Goal: Register for event/course

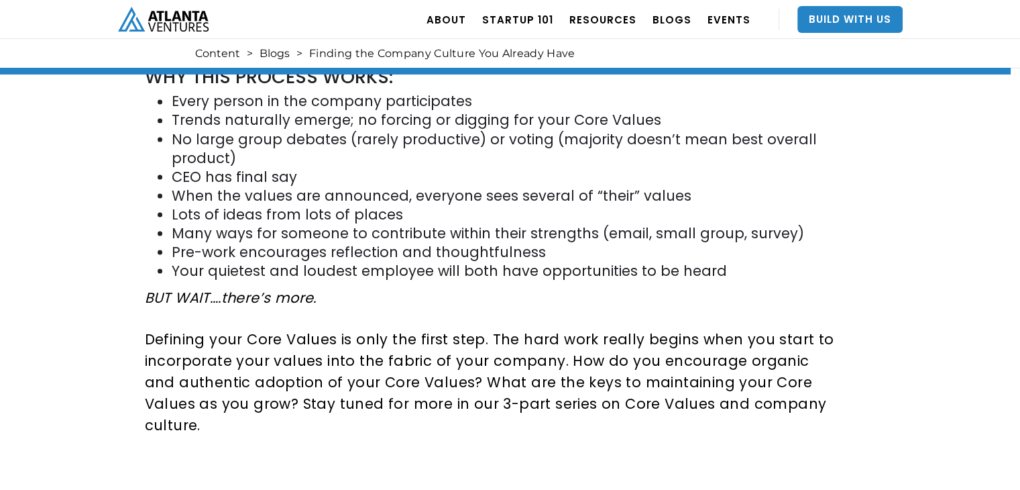
scroll to position [3801, 0]
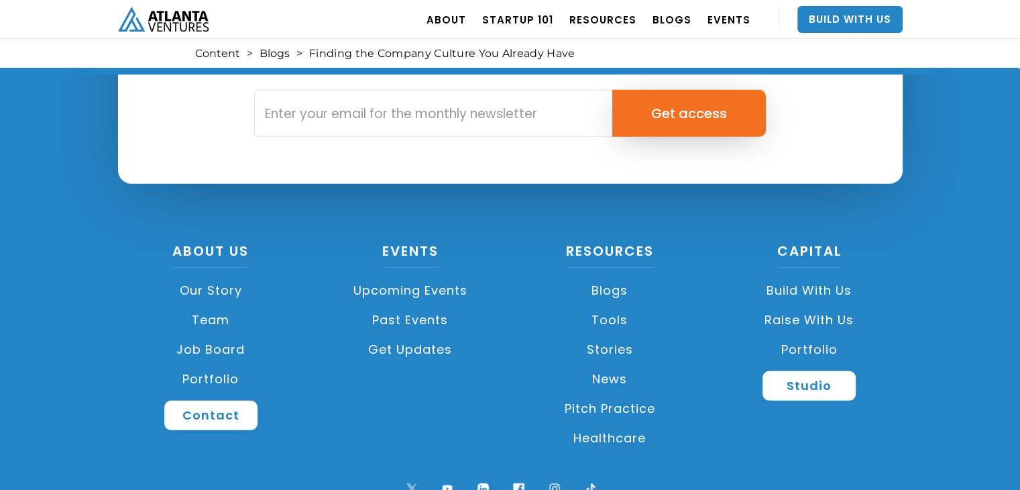
click at [423, 276] on link "Upcoming Events" at bounding box center [410, 291] width 186 height 30
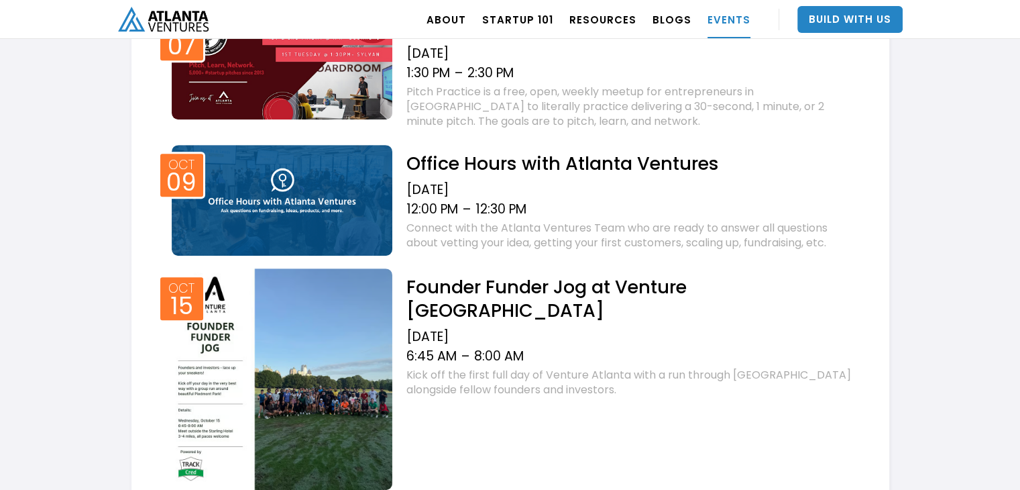
scroll to position [622, 0]
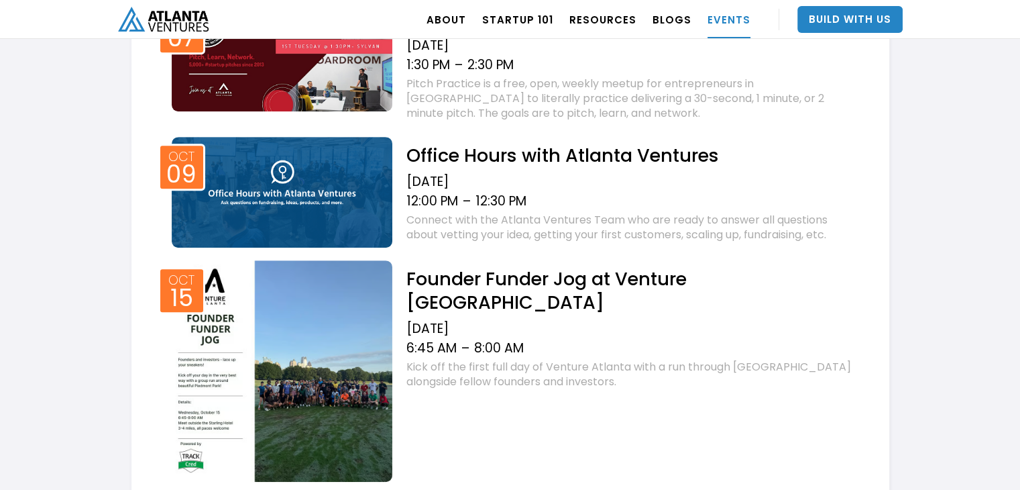
click at [339, 183] on img at bounding box center [282, 192] width 221 height 111
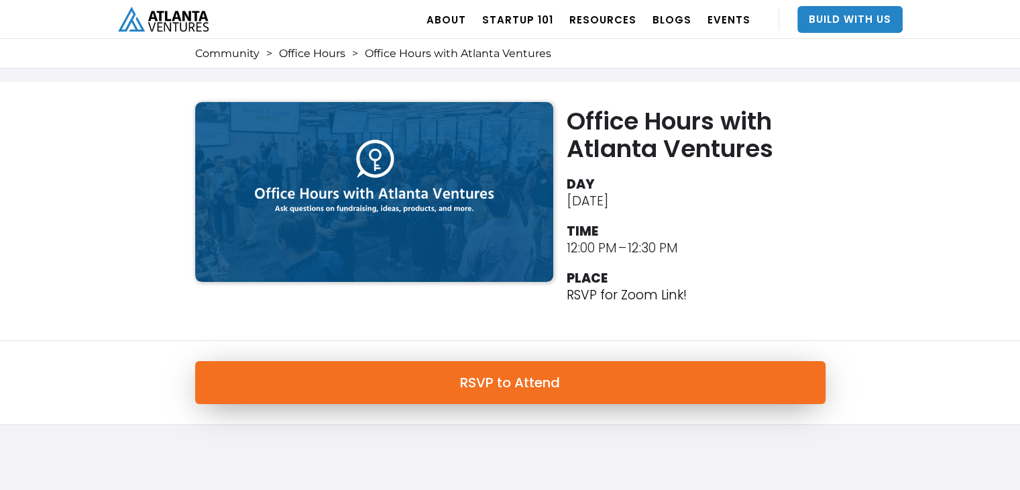
click at [478, 380] on link "RSVP to Attend" at bounding box center [510, 382] width 630 height 43
